Goal: Navigation & Orientation: Go to known website

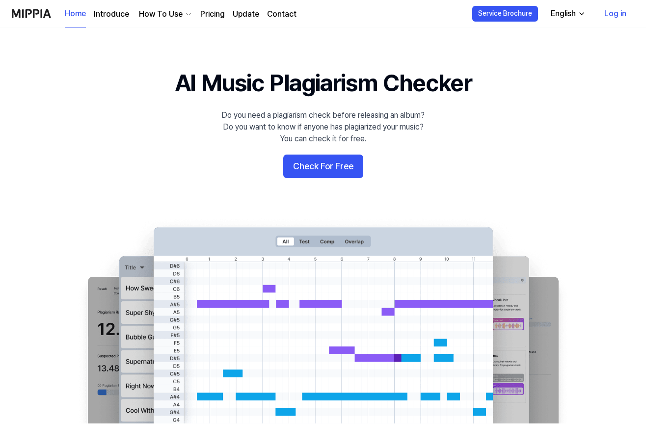
click at [559, 17] on div "English" at bounding box center [562, 14] width 29 height 12
click at [539, 66] on link "한국어" at bounding box center [540, 60] width 94 height 20
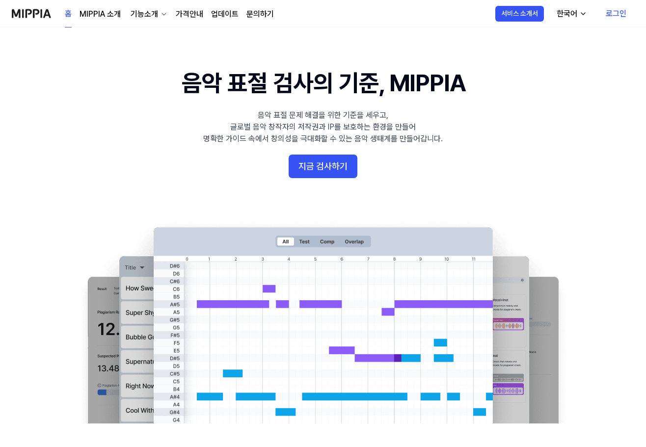
click at [189, 16] on link "가격안내" at bounding box center [189, 14] width 27 height 12
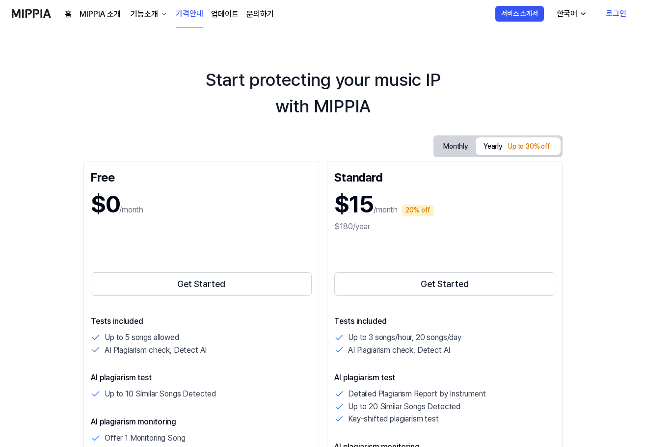
click at [359, 103] on div "Start protecting your music IP with MIPPIA" at bounding box center [323, 93] width 646 height 53
click at [357, 72] on div "Start protecting your music IP with MIPPIA" at bounding box center [323, 93] width 646 height 53
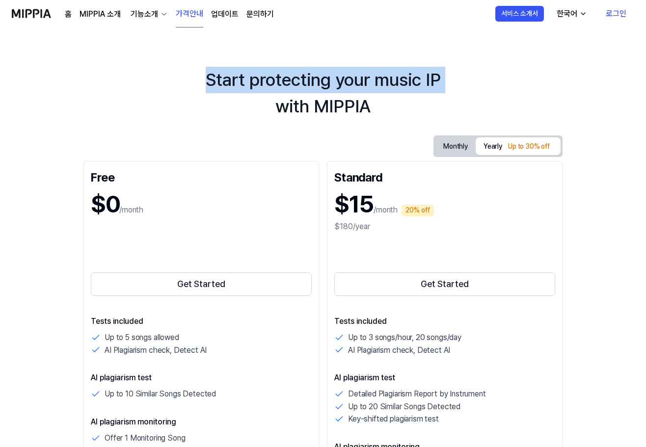
click at [357, 72] on div "Start protecting your music IP with MIPPIA" at bounding box center [323, 93] width 646 height 53
